Goal: Information Seeking & Learning: Learn about a topic

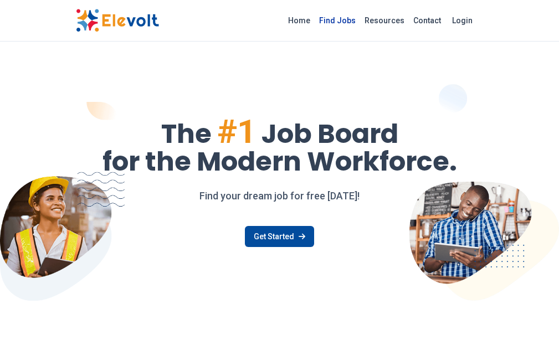
click at [360, 16] on link "Find Jobs" at bounding box center [336, 21] width 45 height 18
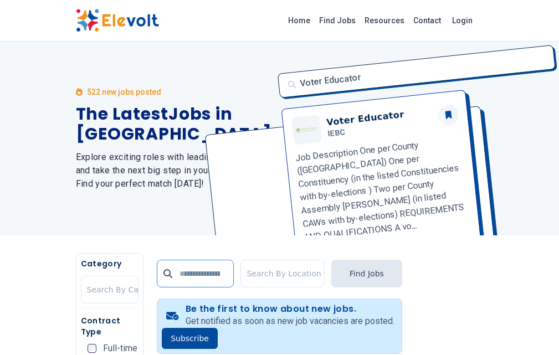
click at [157, 278] on input "text" at bounding box center [195, 274] width 77 height 28
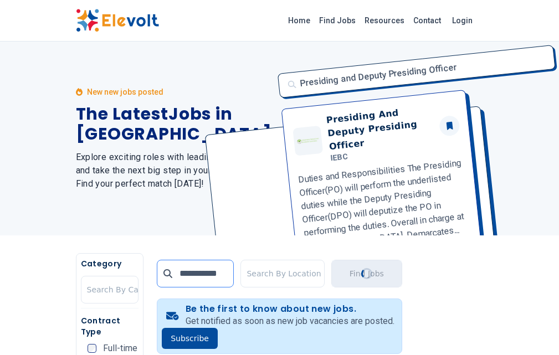
type input "**********"
